Goal: Information Seeking & Learning: Learn about a topic

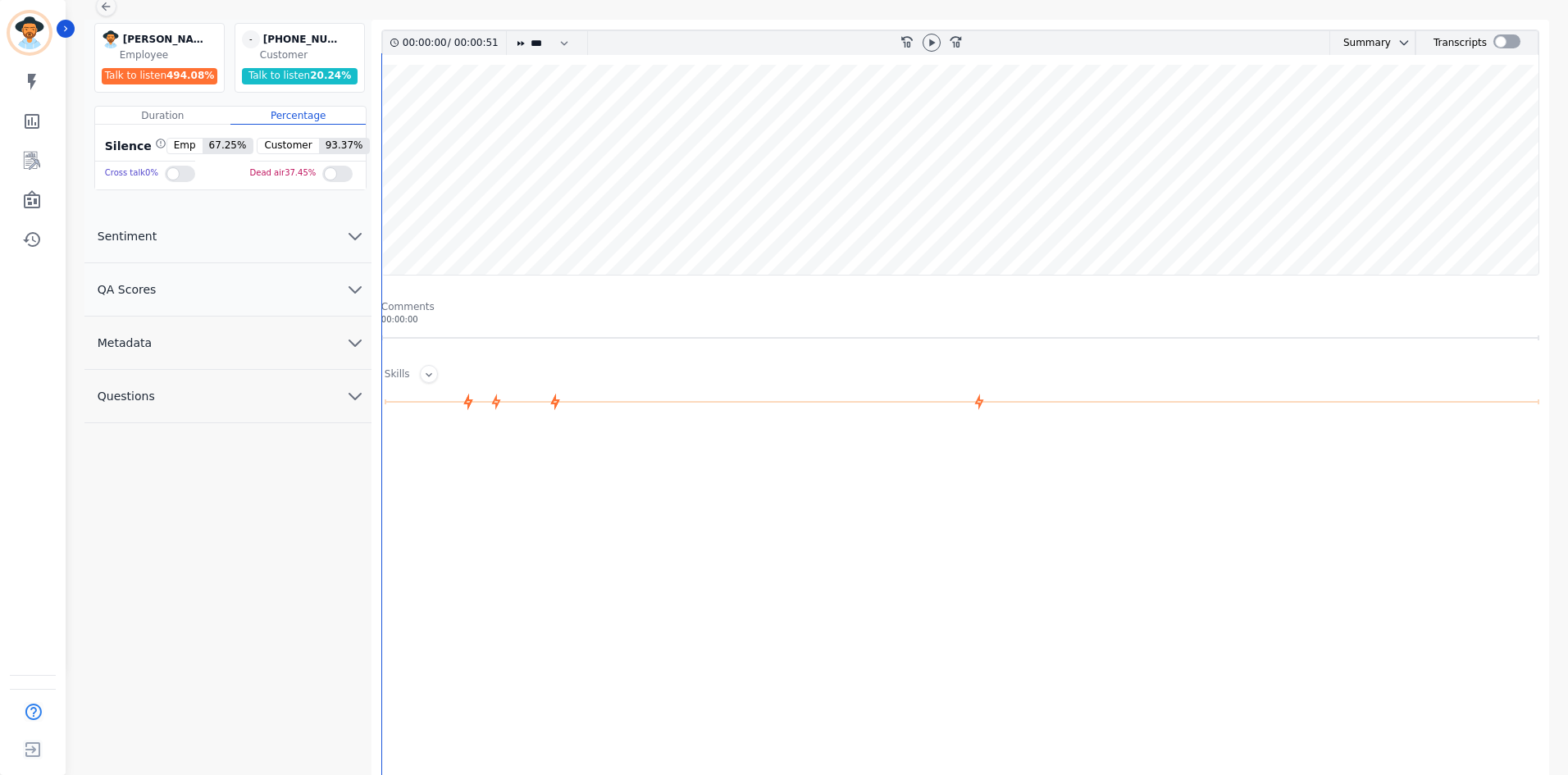
scroll to position [108, 0]
click at [1509, 45] on div at bounding box center [1507, 41] width 27 height 14
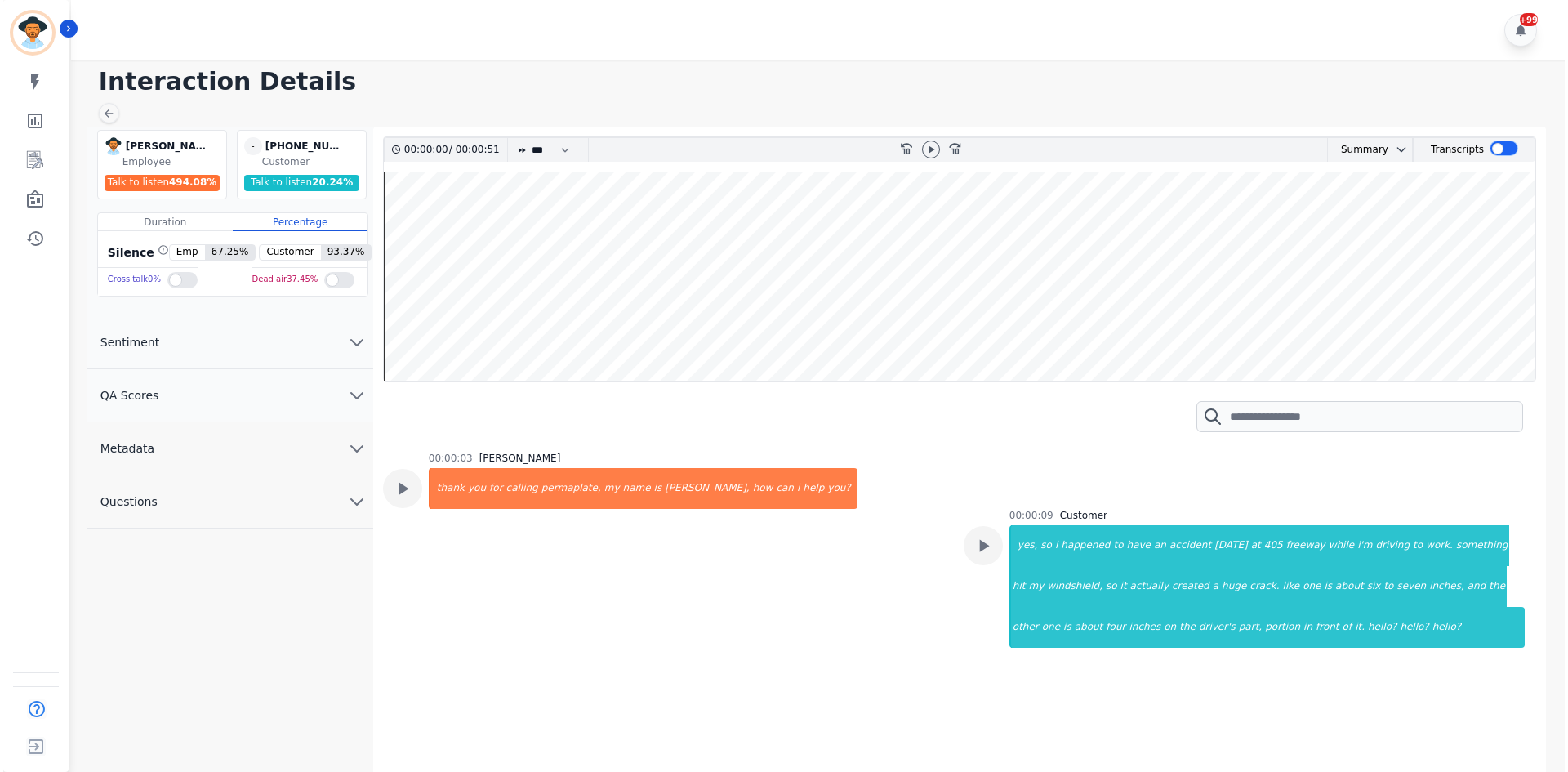
scroll to position [0, 0]
click at [1344, 290] on wave at bounding box center [959, 276] width 1158 height 209
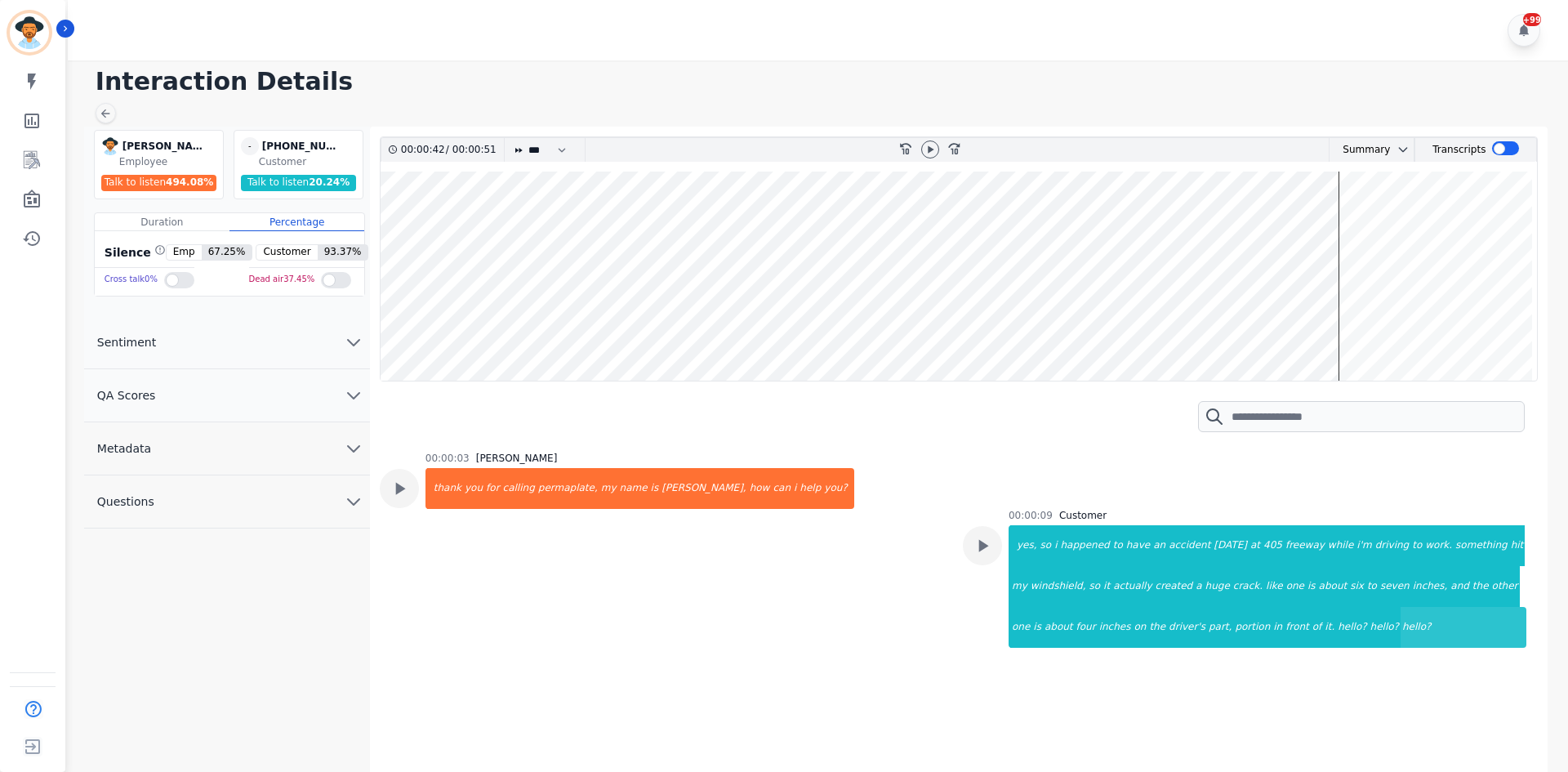
click at [33, 141] on div "My skills My Metrics Interaction Mining Wall Board Coaching History" at bounding box center [33, 159] width 65 height 189
click at [34, 162] on icon "Sidebar" at bounding box center [32, 159] width 20 height 20
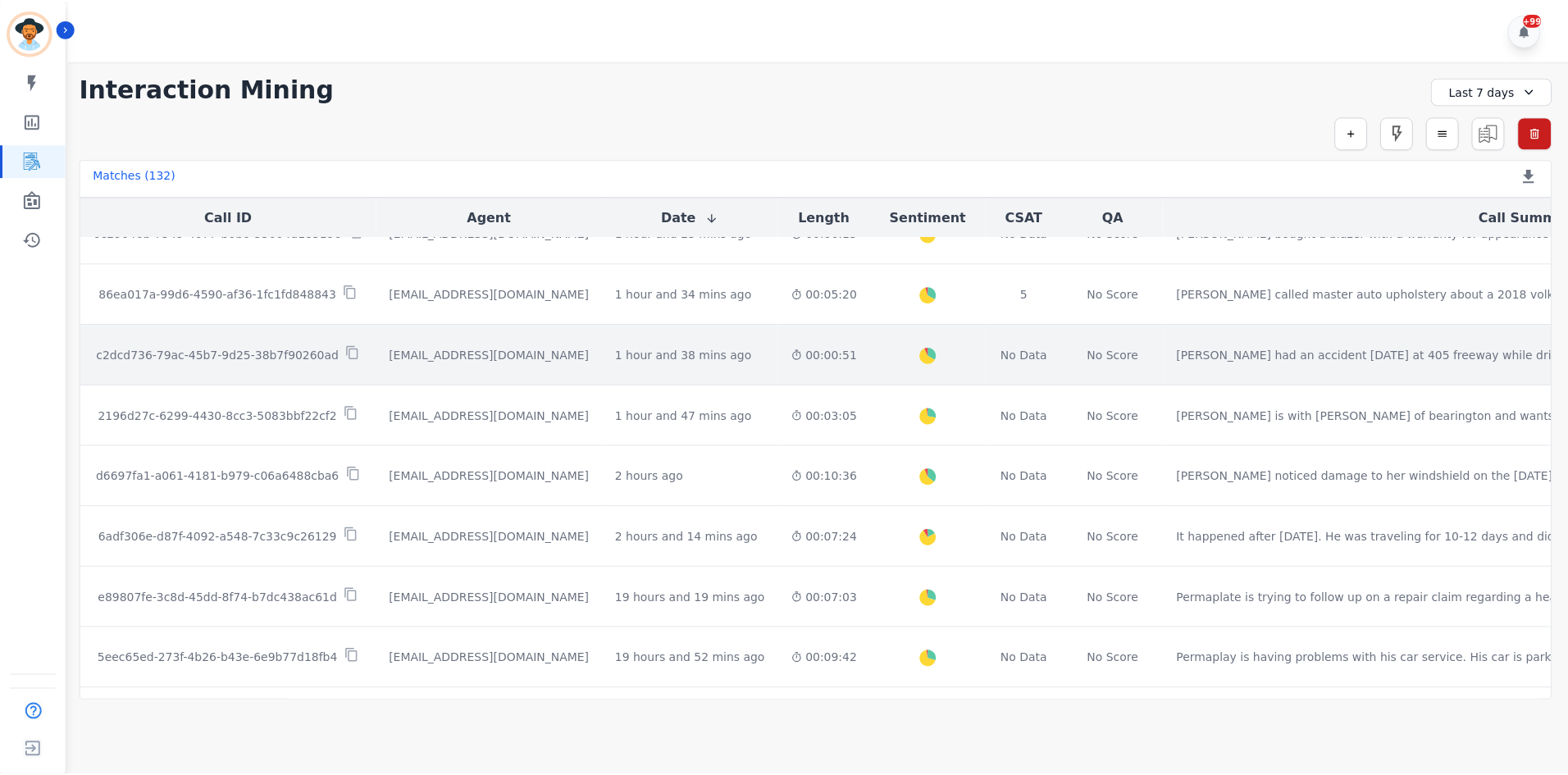
scroll to position [492, 0]
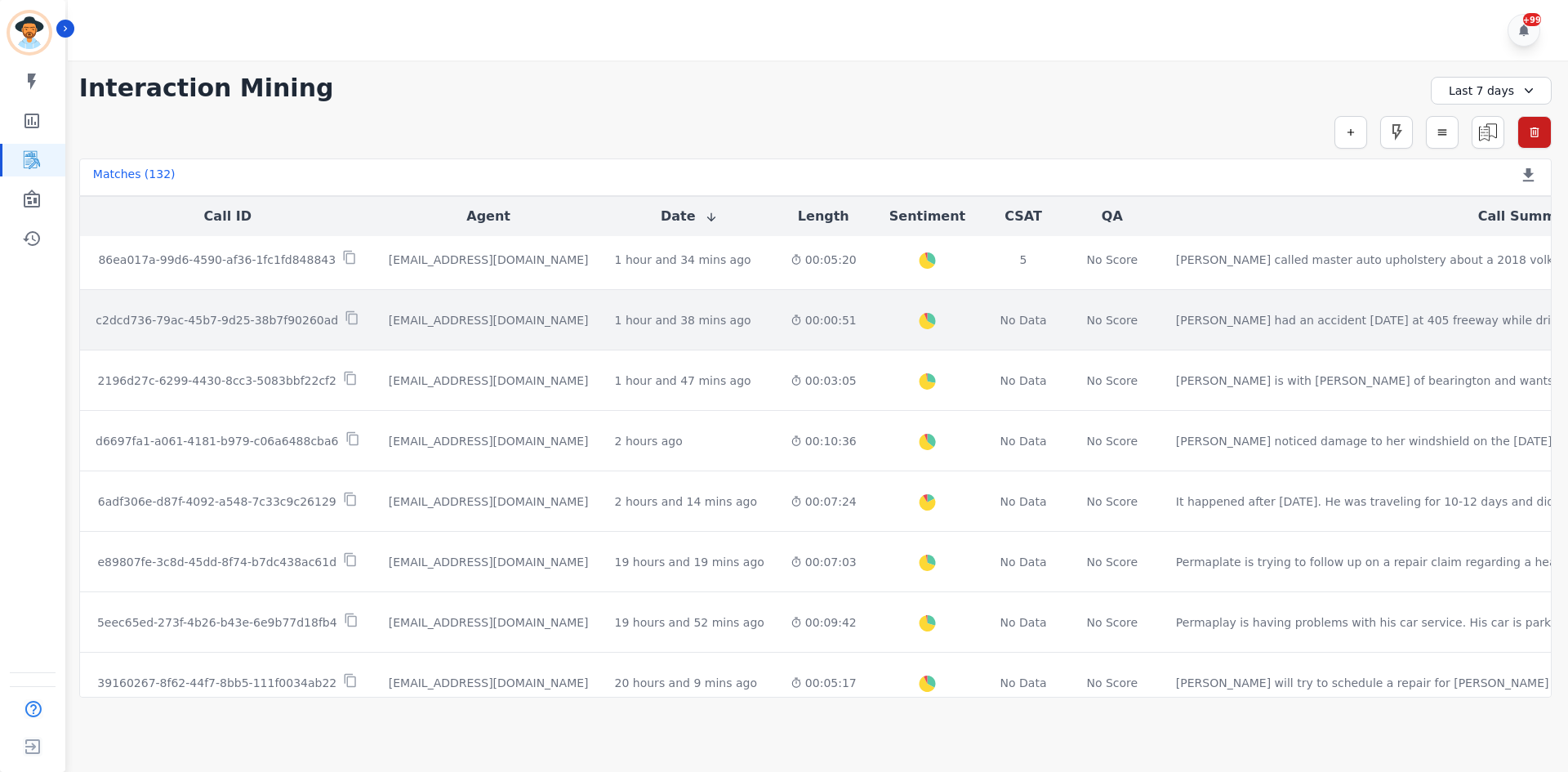
click at [1238, 332] on td "[PERSON_NAME] had an accident [DATE] at 405 freeway while driving to work. Some…" at bounding box center [1529, 320] width 732 height 61
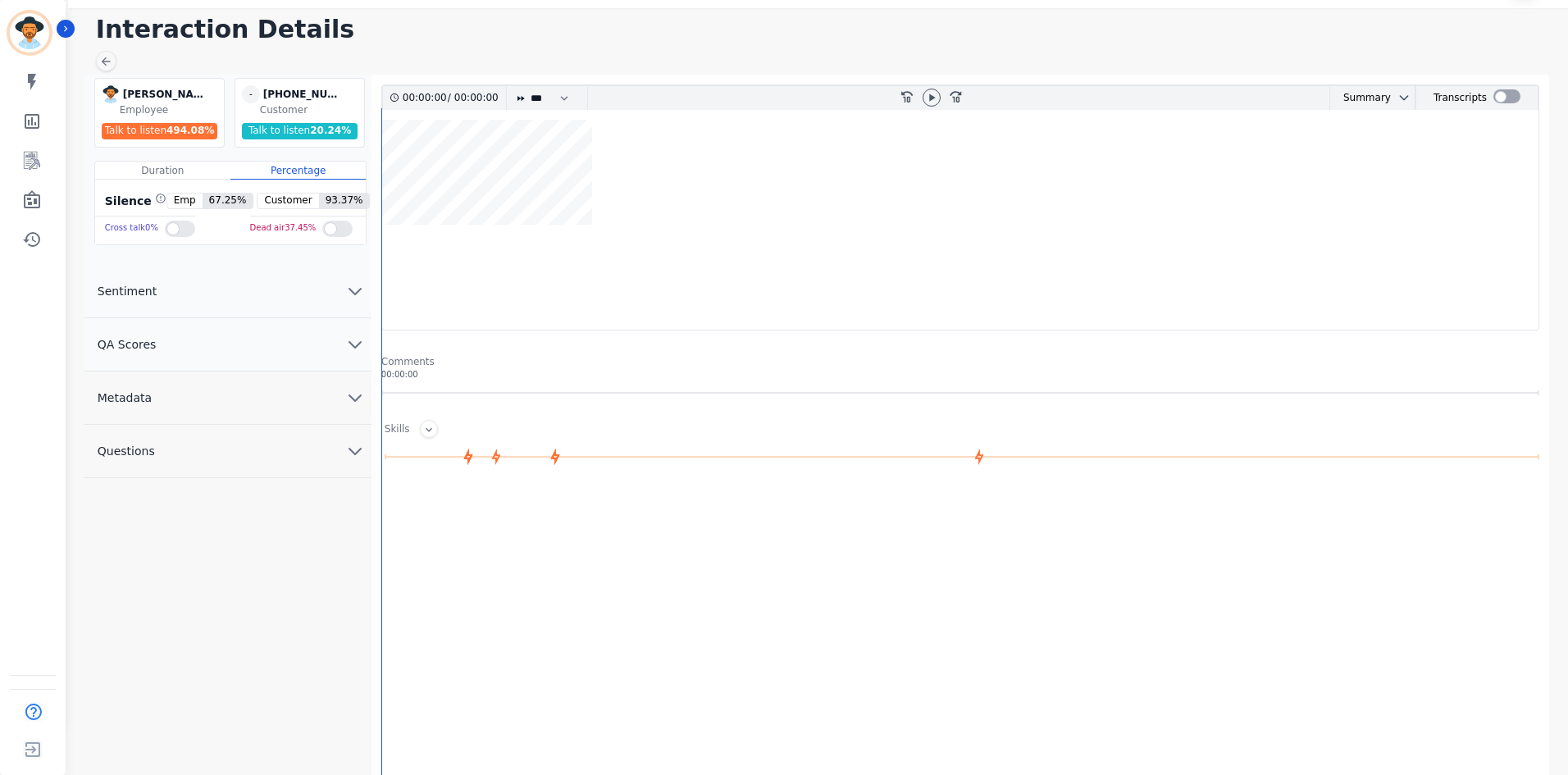
scroll to position [108, 0]
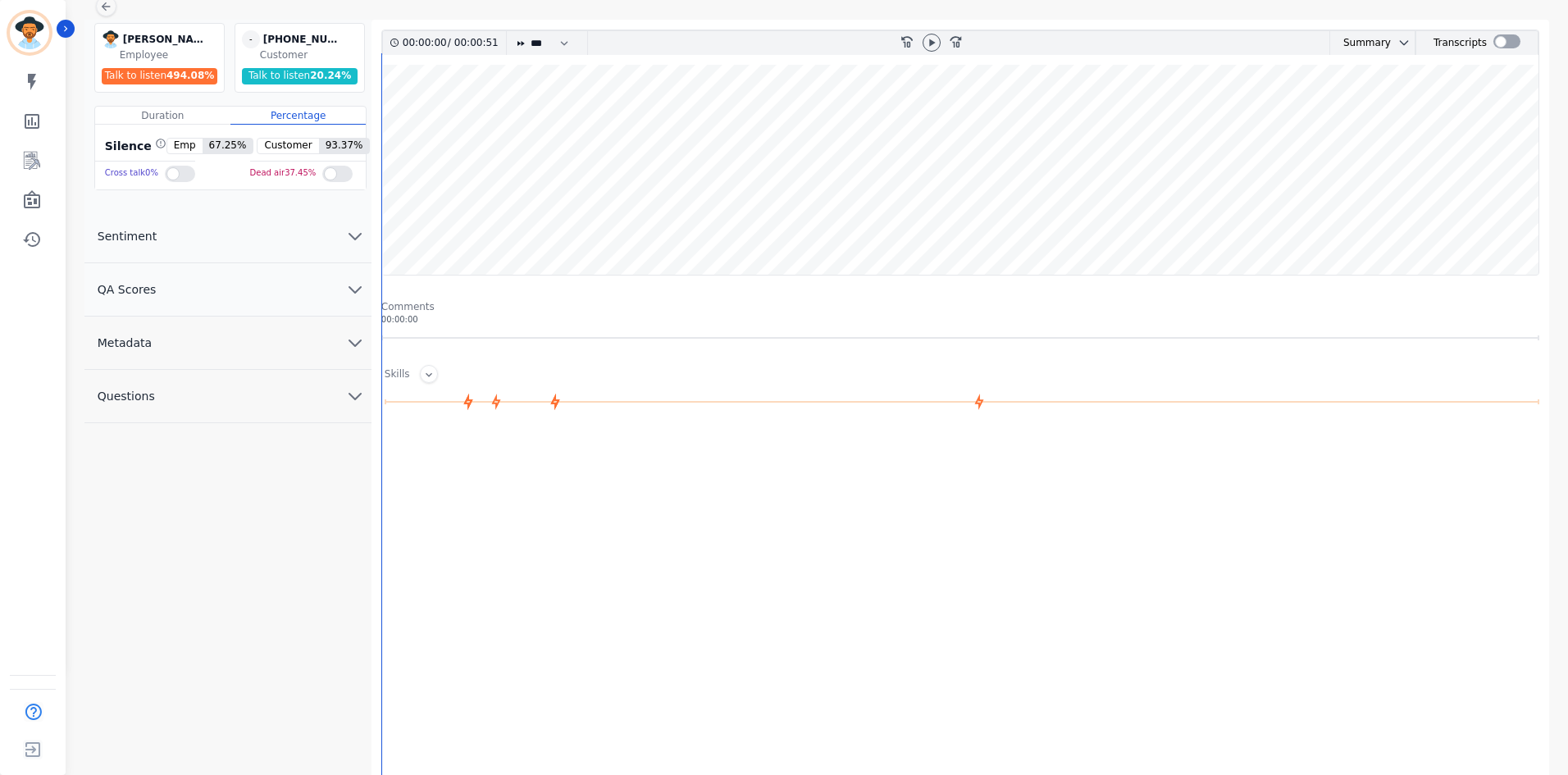
click at [1514, 57] on div "00:00:00 / 00:00:51 * * * **** * *** * **** rewind-10 fast-forward-10 Summary A…" at bounding box center [960, 153] width 1158 height 246
click at [1517, 48] on div "Transcripts" at bounding box center [1476, 42] width 123 height 23
click at [1512, 43] on div at bounding box center [1507, 41] width 27 height 14
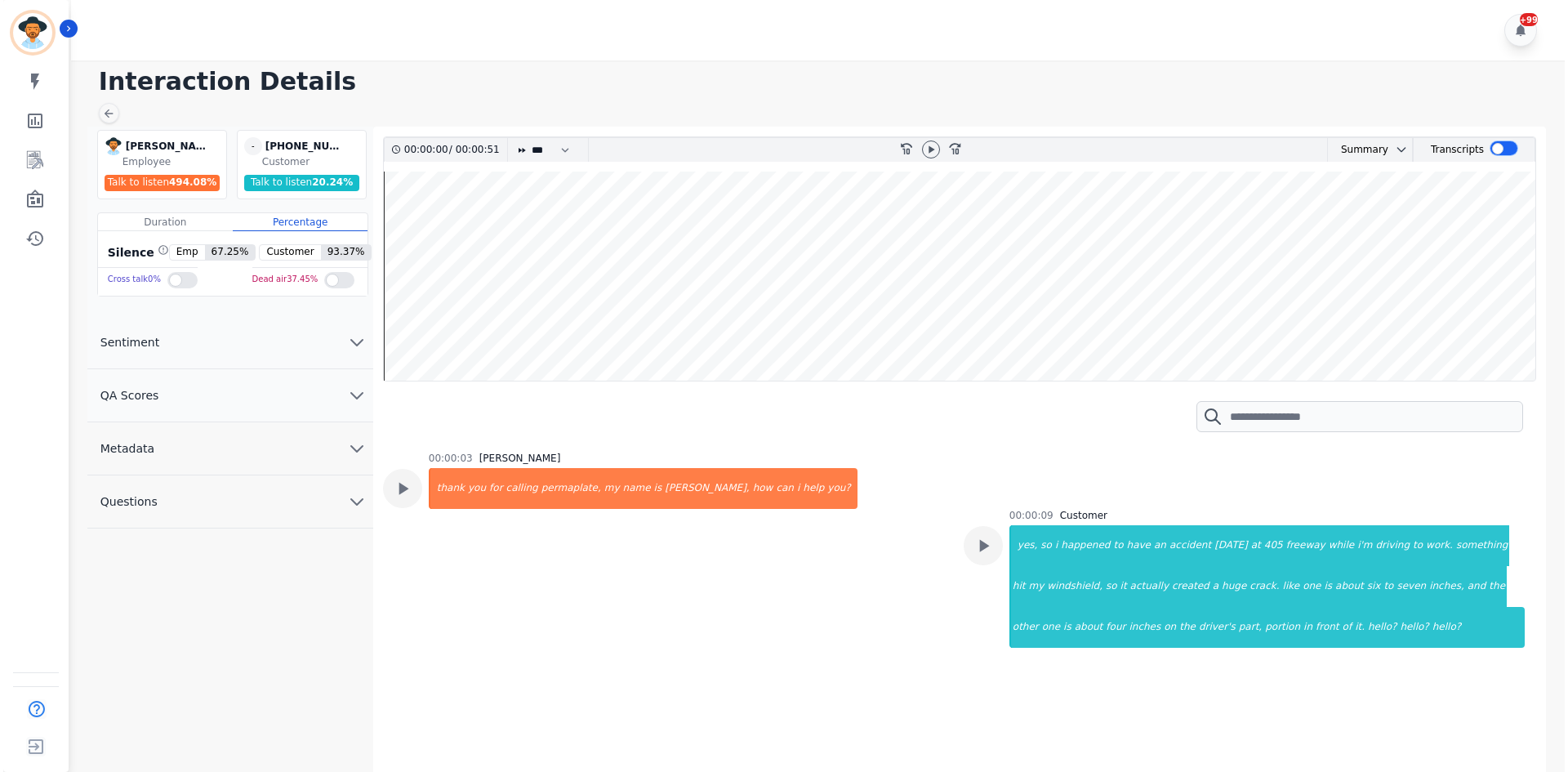
scroll to position [0, 0]
click at [34, 118] on icon "Sidebar" at bounding box center [32, 120] width 20 height 20
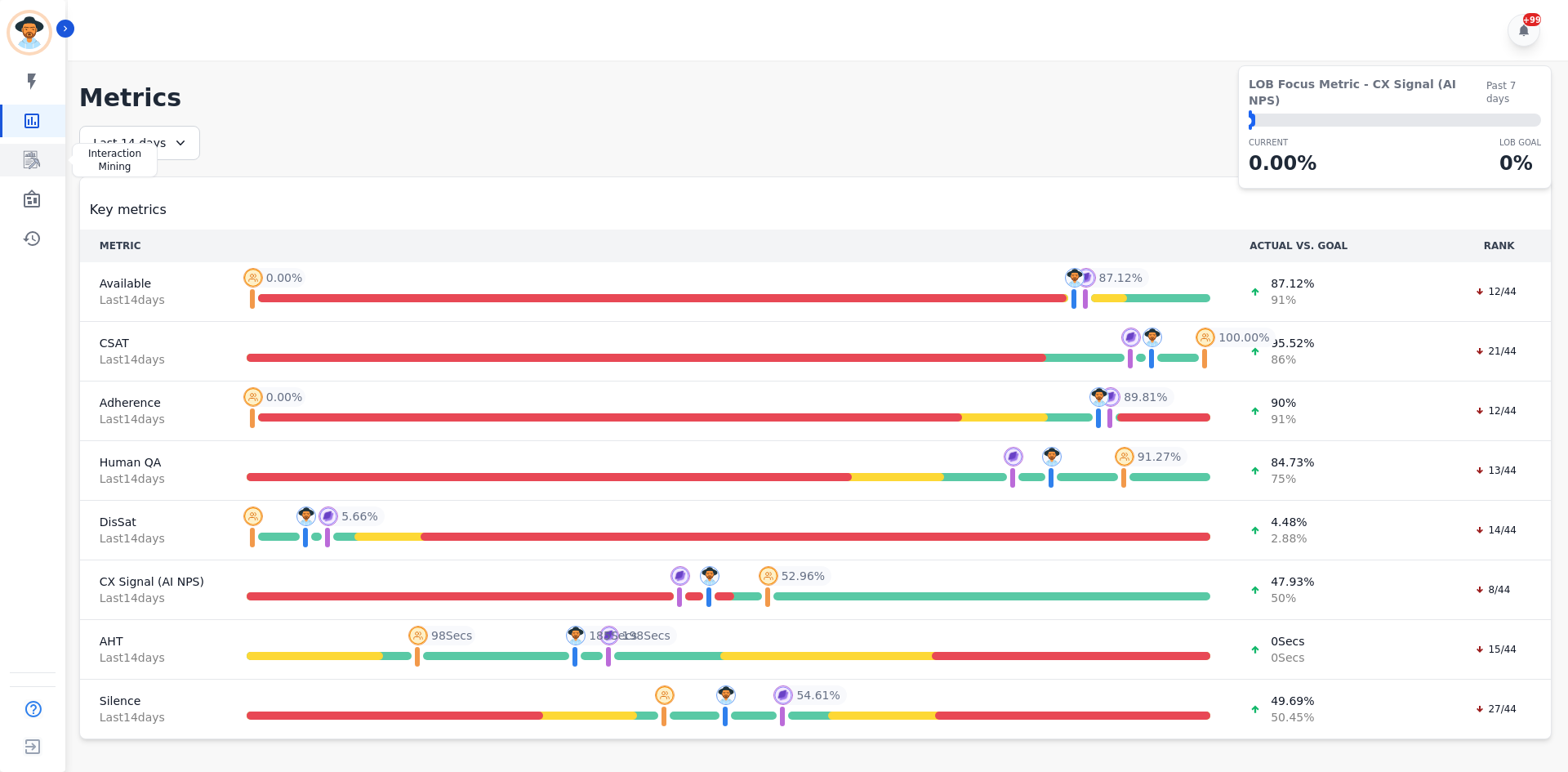
click at [39, 161] on icon "Sidebar" at bounding box center [32, 159] width 20 height 20
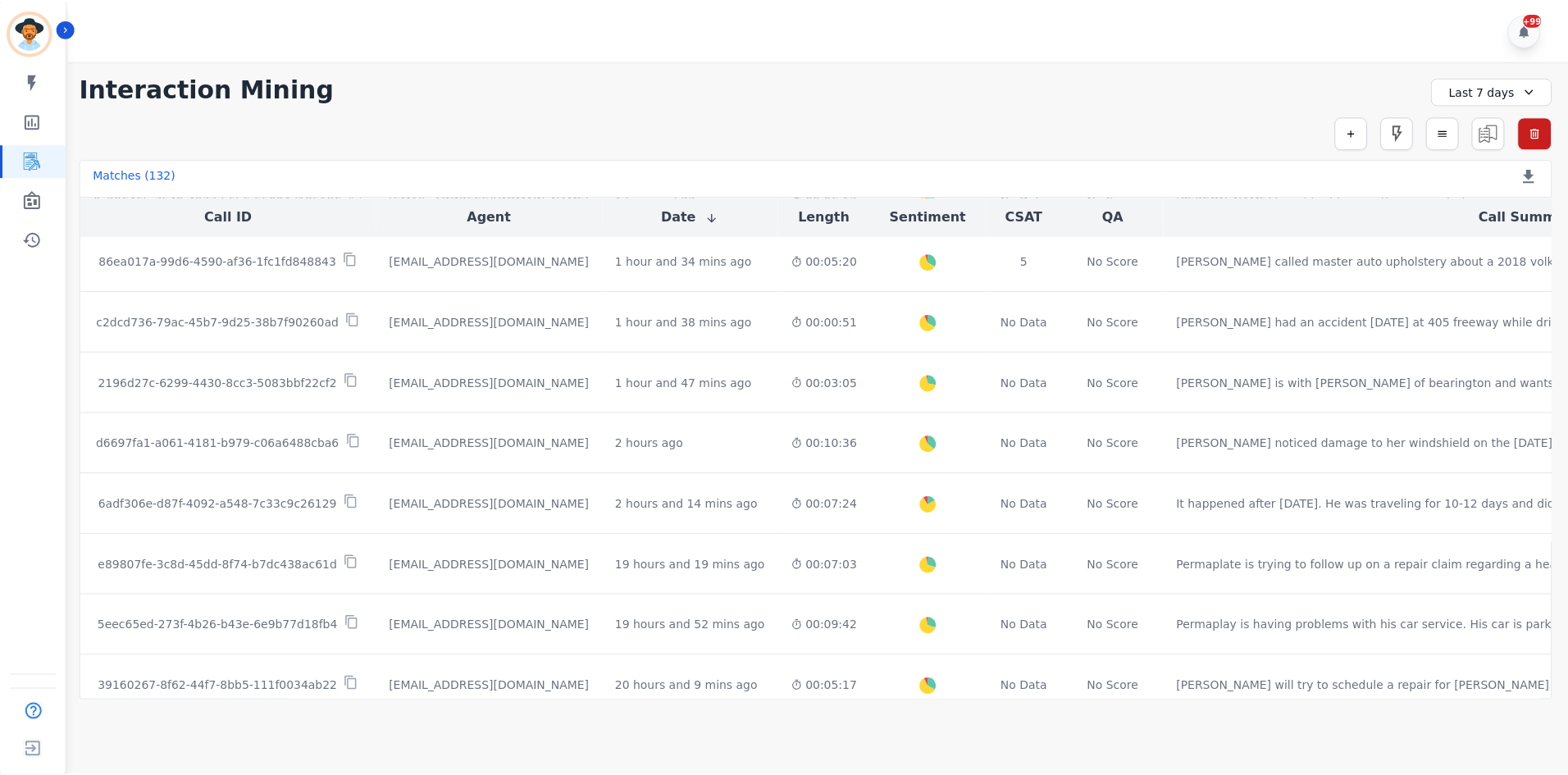
scroll to position [492, 0]
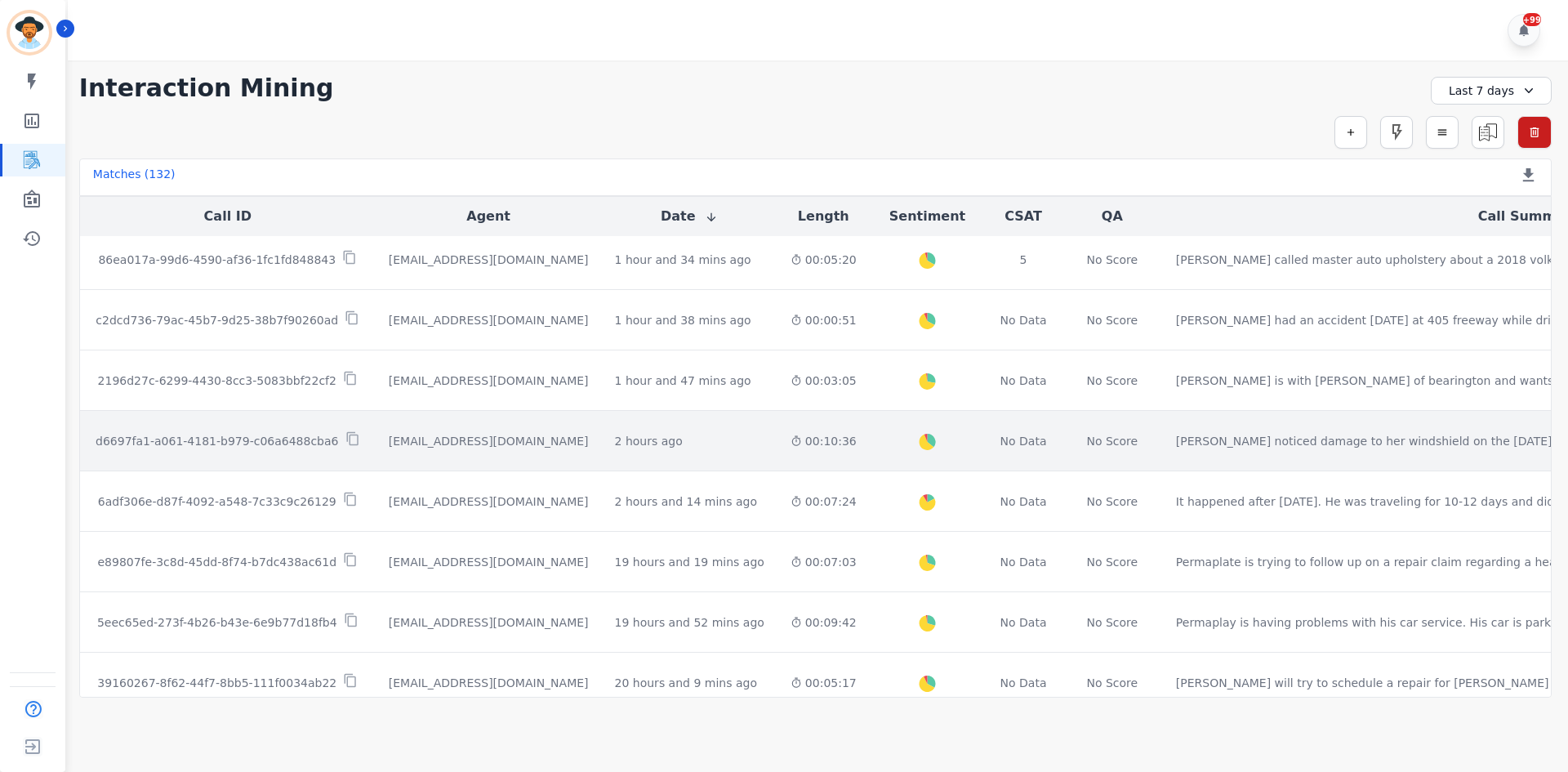
click at [1163, 455] on td "[PERSON_NAME] noticed damage to her windshield on the [DATE] Lexis has a windsh…" at bounding box center [1529, 441] width 732 height 61
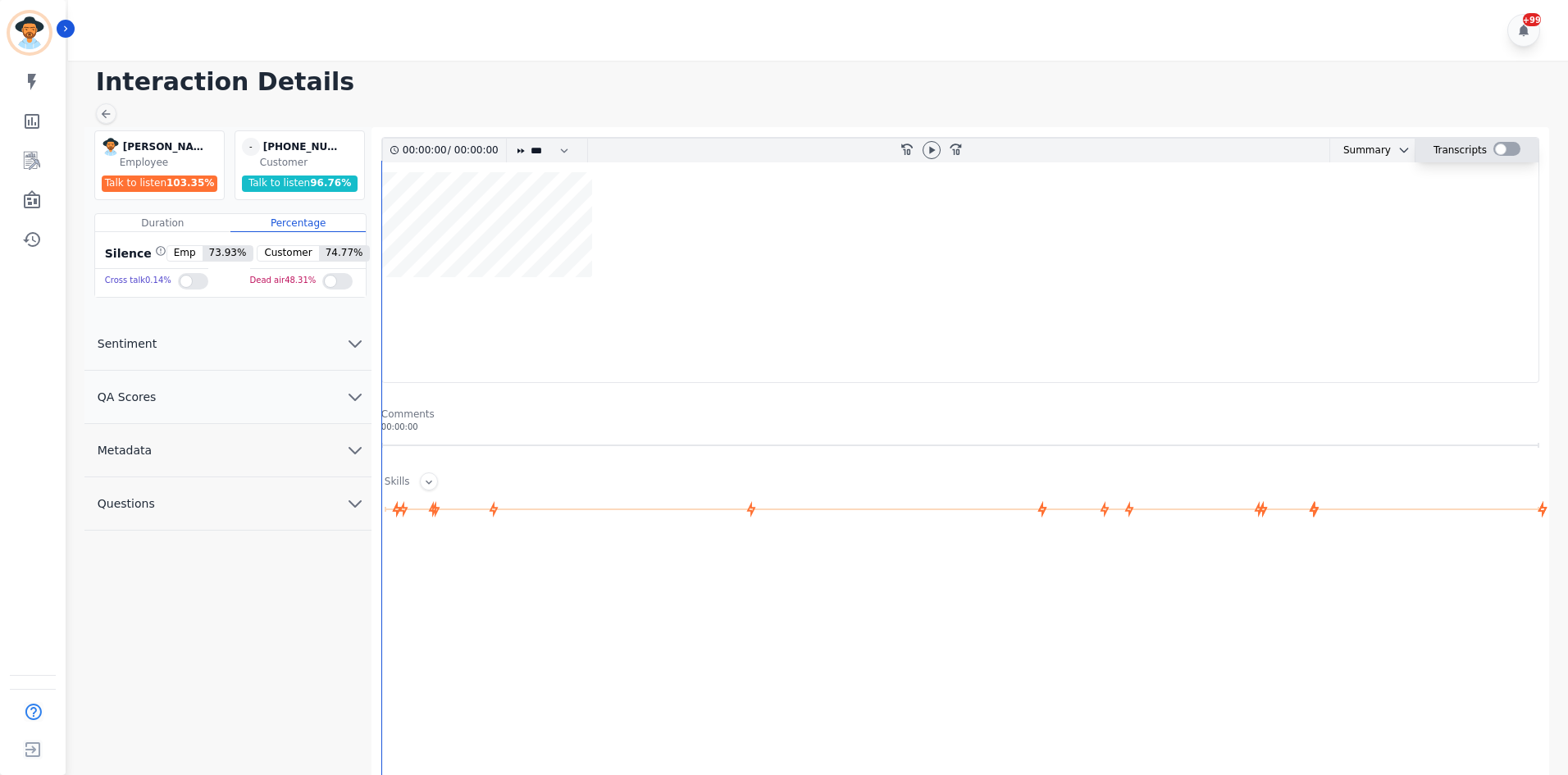
click at [1517, 149] on div at bounding box center [1507, 149] width 27 height 14
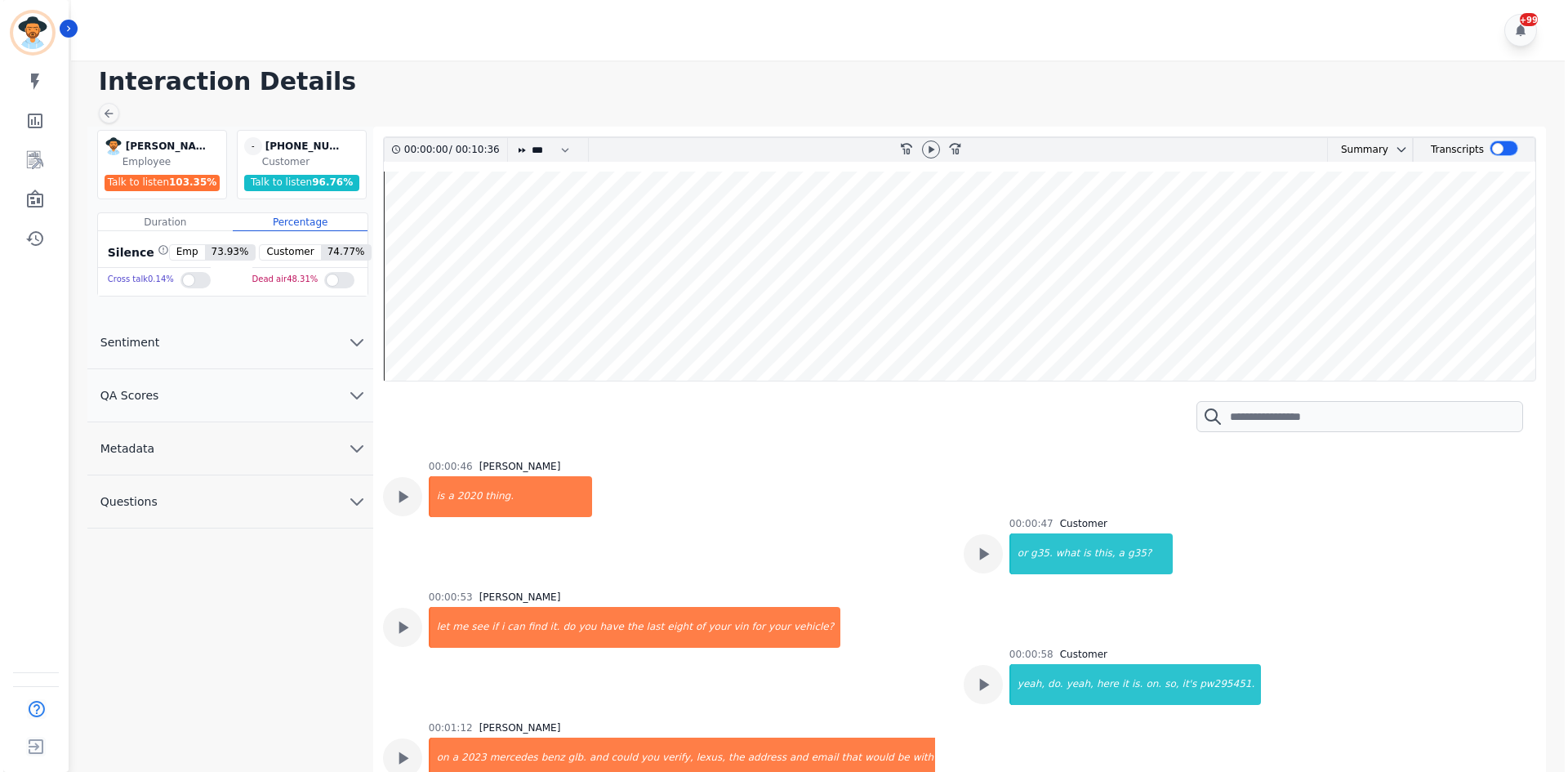
scroll to position [82, 0]
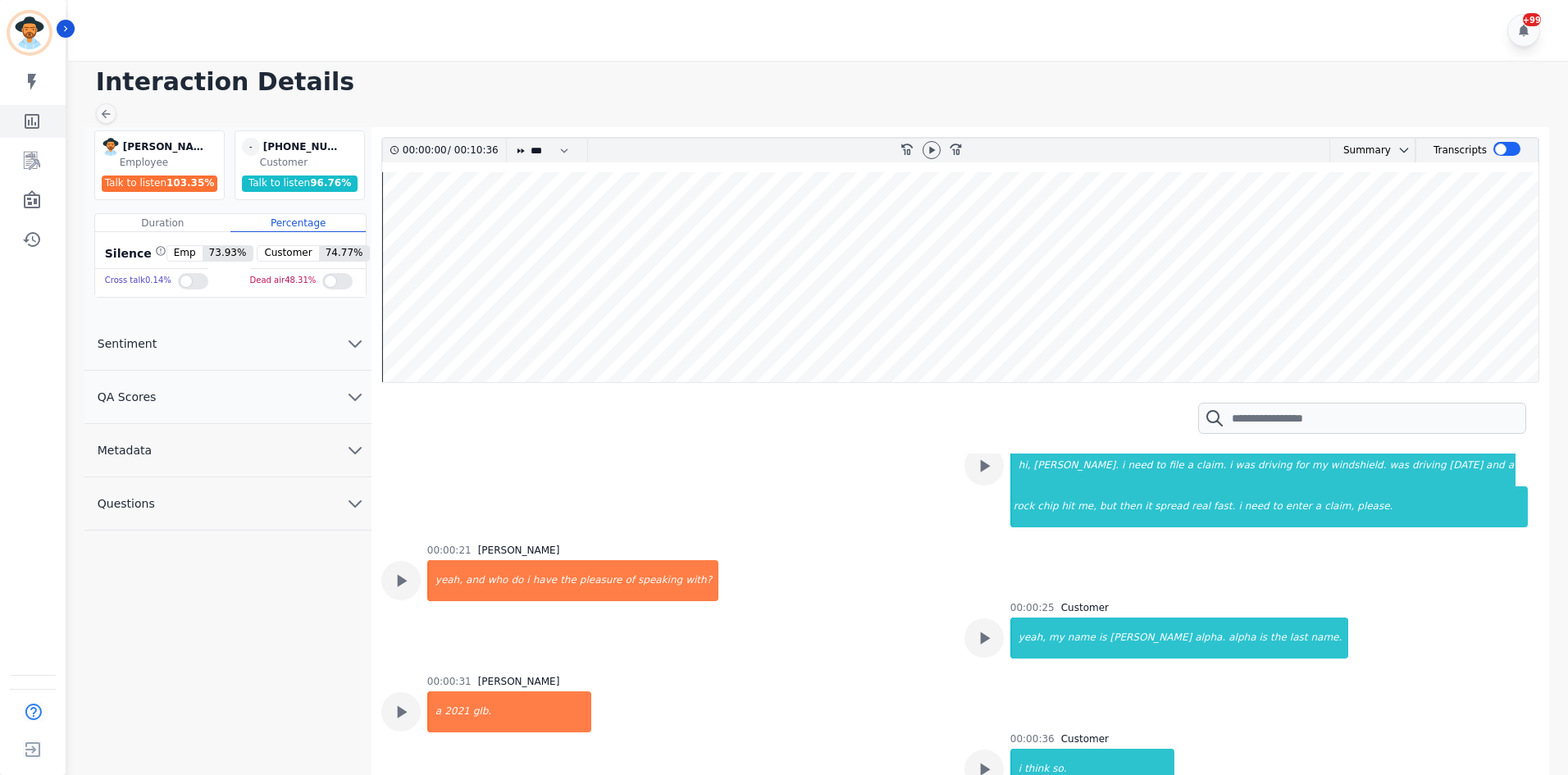
click at [43, 123] on link "Sidebar" at bounding box center [34, 121] width 63 height 33
